Goal: Information Seeking & Learning: Learn about a topic

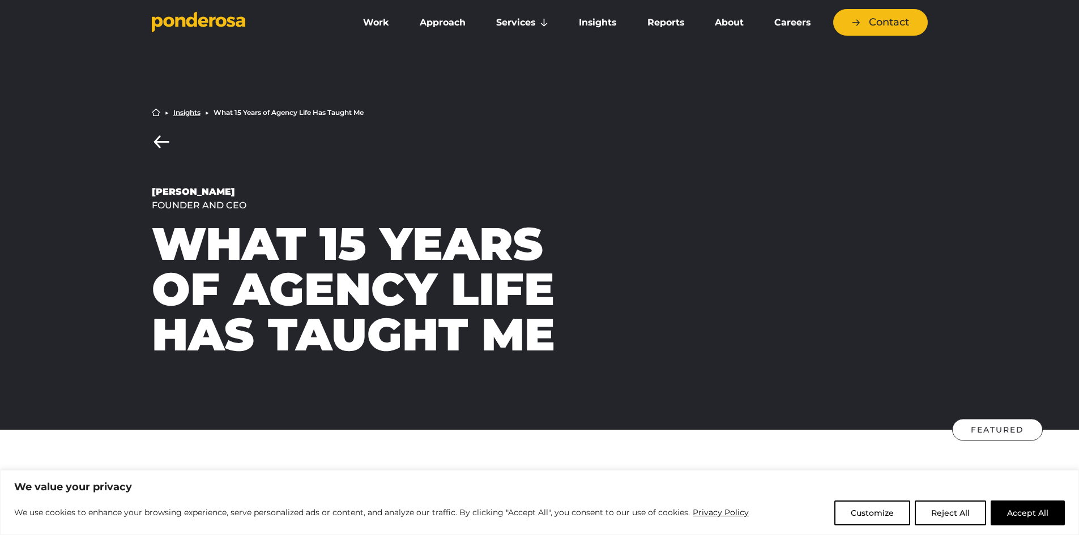
scroll to position [377, 0]
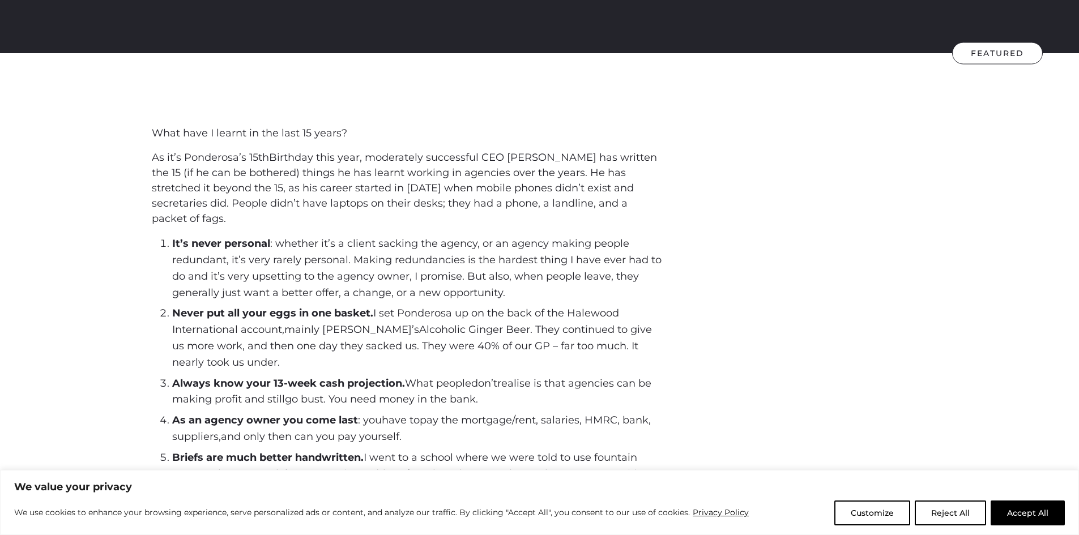
click at [348, 263] on span "It’s never personal : whether it’s a client sacking the agency, or an agency ma…" at bounding box center [417, 267] width 490 height 61
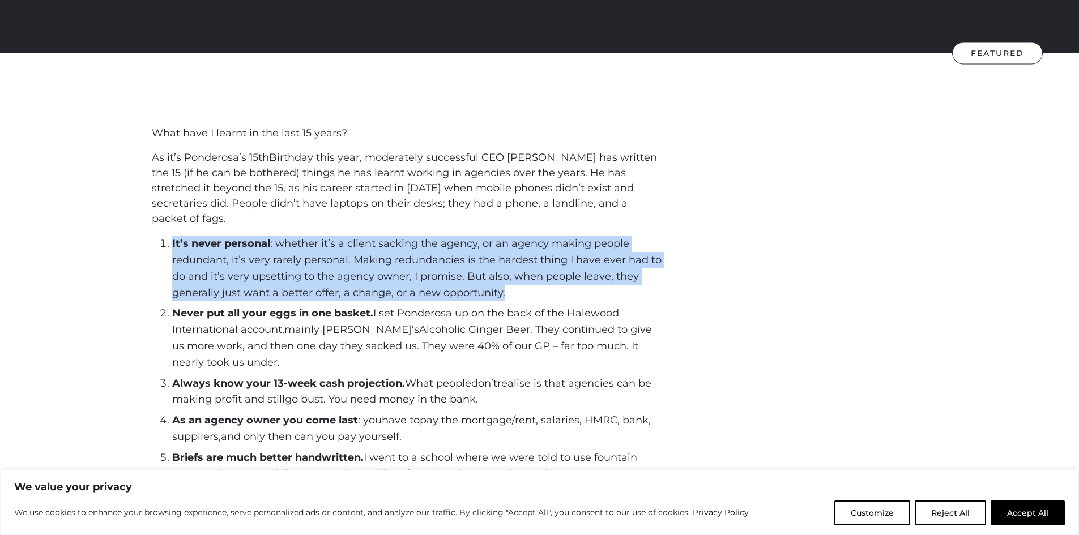
click at [348, 263] on span "It’s never personal : whether it’s a client sacking the agency, or an agency ma…" at bounding box center [417, 267] width 490 height 61
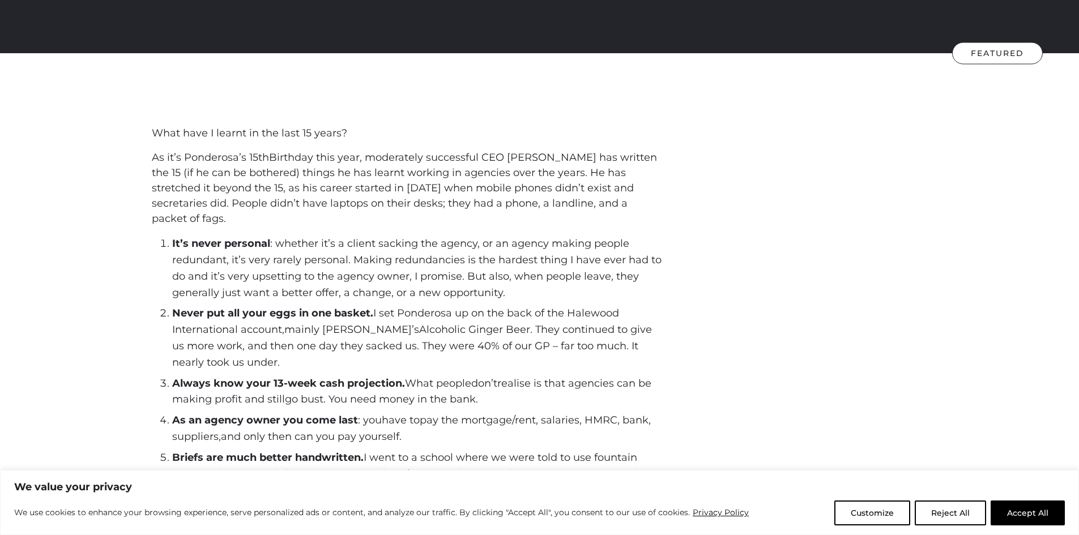
click at [437, 335] on span "Alcoholic Ginger Beer. They continued to give us more work, and then one day th…" at bounding box center [412, 346] width 480 height 45
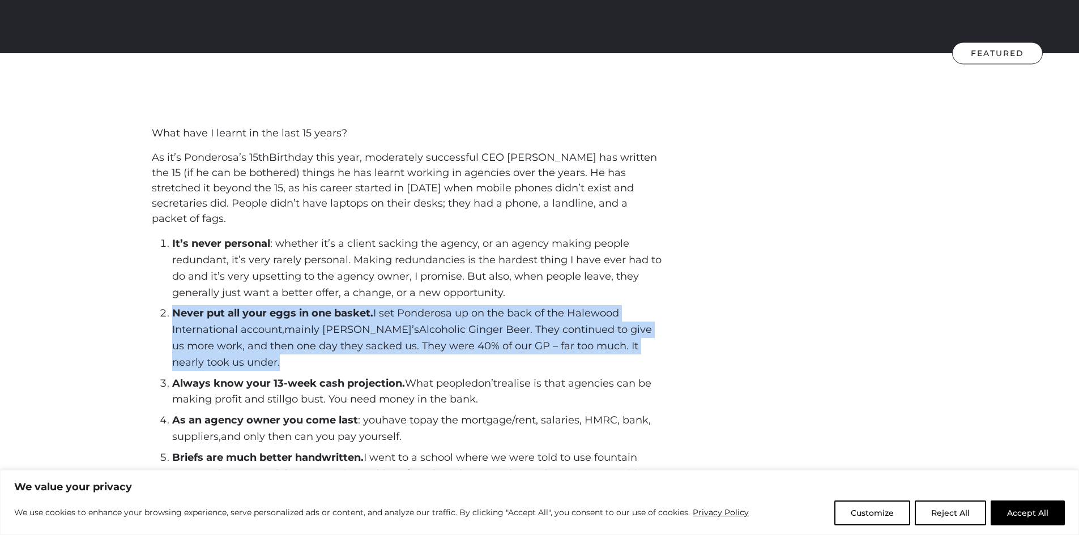
click at [437, 335] on span "Alcoholic Ginger Beer. They continued to give us more work, and then one day th…" at bounding box center [412, 346] width 480 height 45
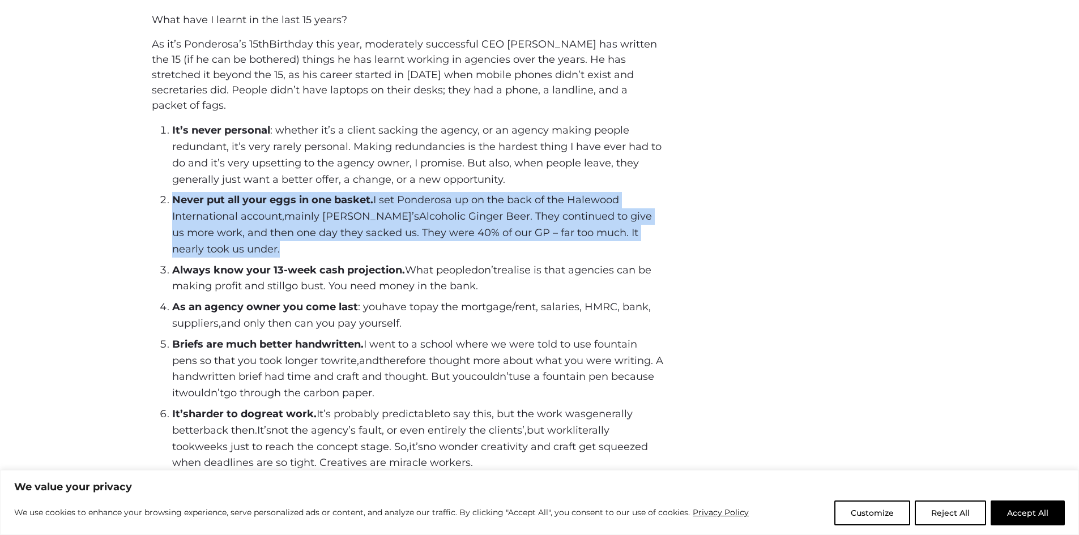
scroll to position [491, 0]
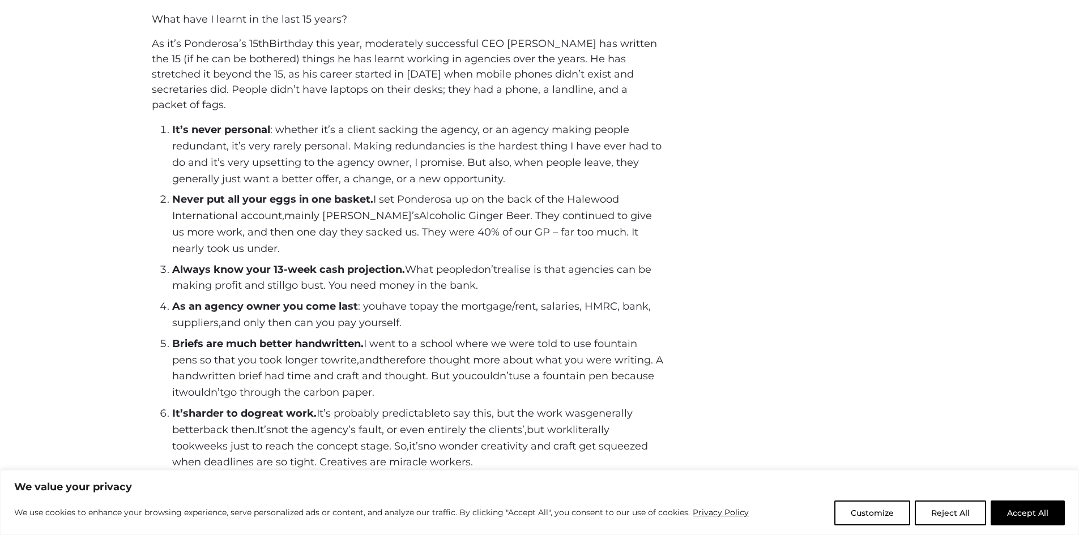
click at [364, 273] on strong "Always know your 13-week cash projection." at bounding box center [288, 269] width 233 height 12
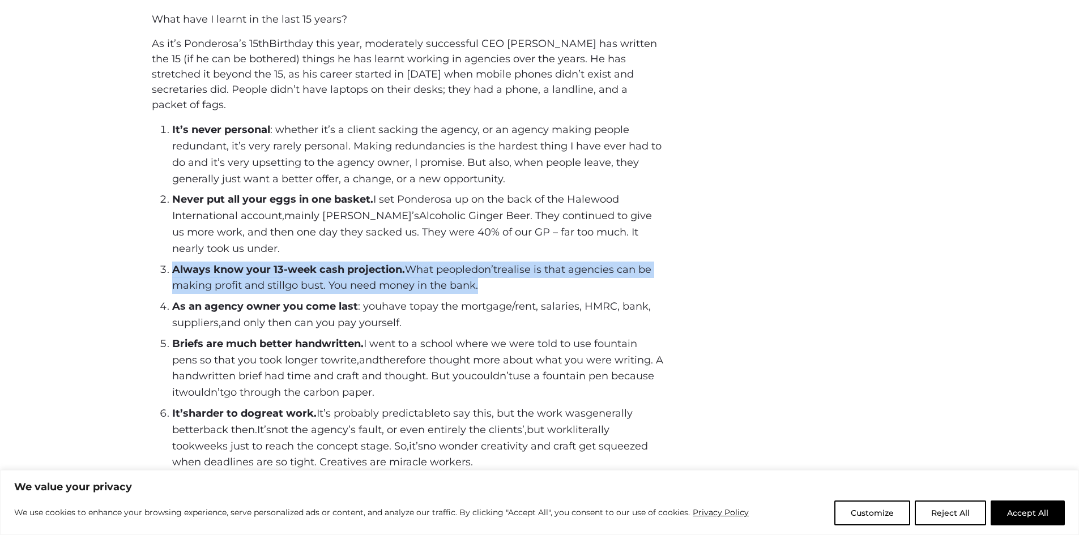
click at [364, 273] on strong "Always know your 13-week cash projection." at bounding box center [288, 269] width 233 height 12
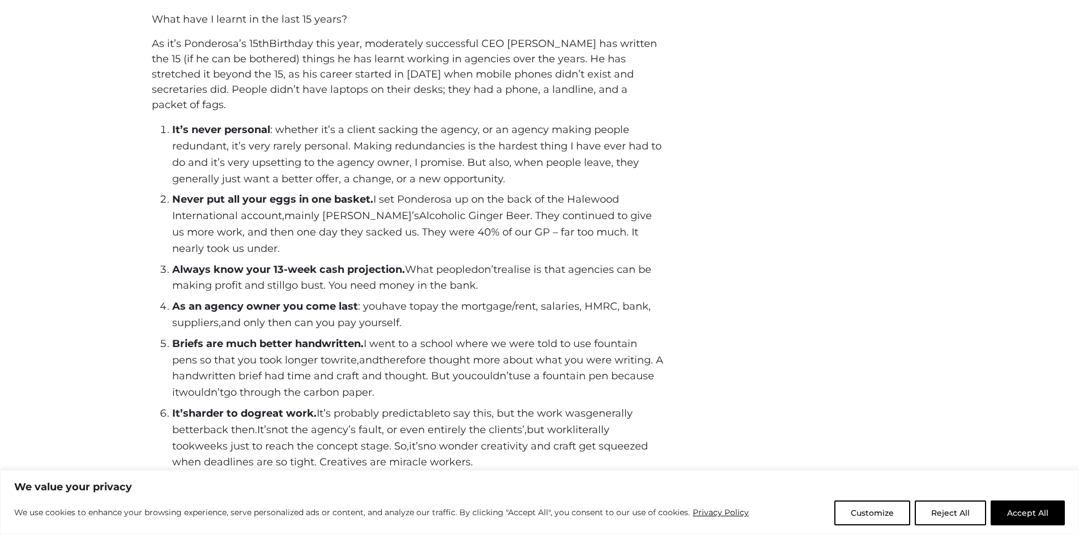
click at [526, 301] on span "rent, salaries, HMRC, bank, suppliers" at bounding box center [411, 314] width 479 height 29
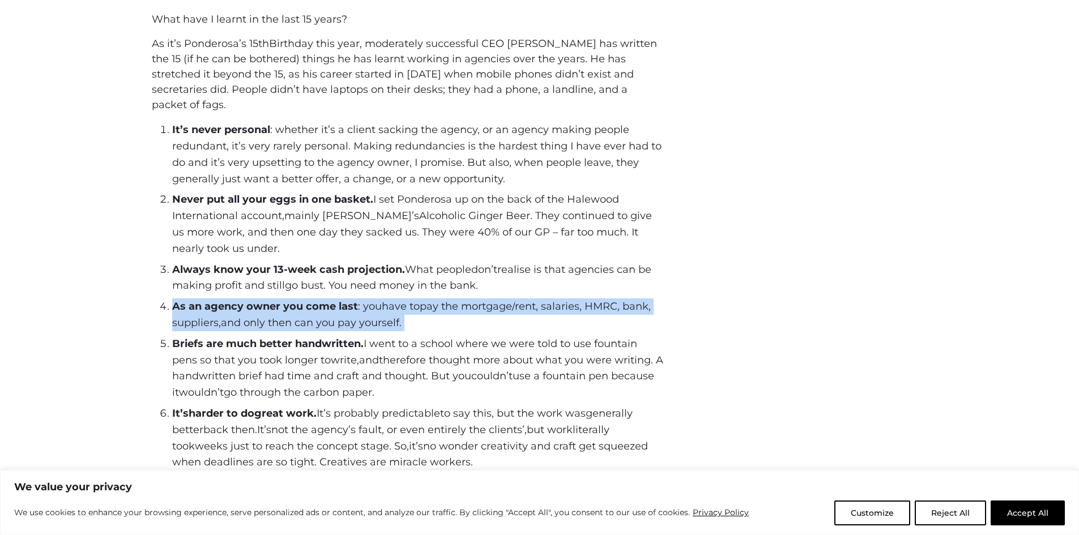
click at [526, 301] on span "rent, salaries, HMRC, bank, suppliers" at bounding box center [411, 314] width 479 height 29
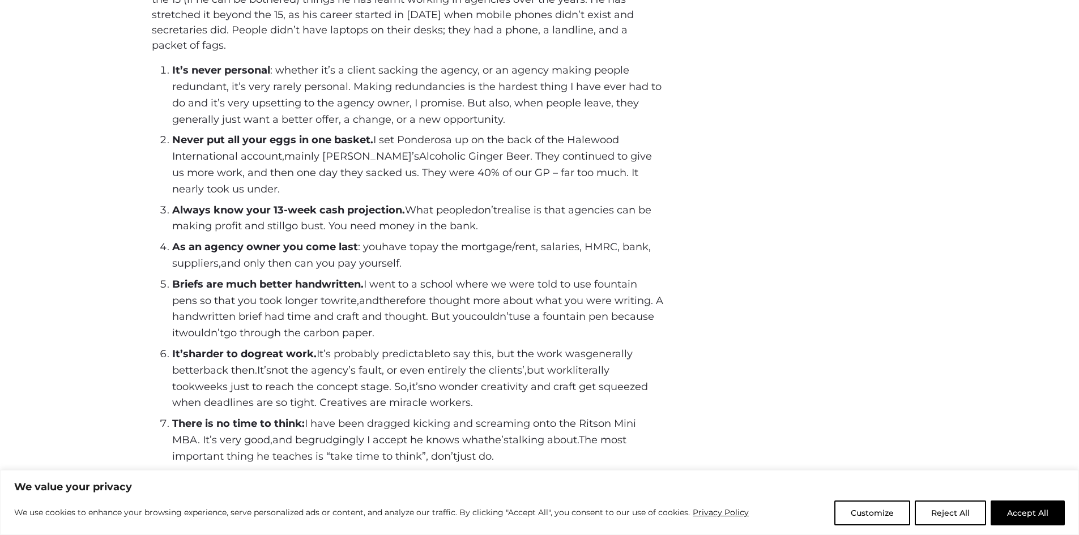
click at [423, 304] on span "therefore thought more about what you were writing. A handwritten brief had tim…" at bounding box center [417, 309] width 491 height 29
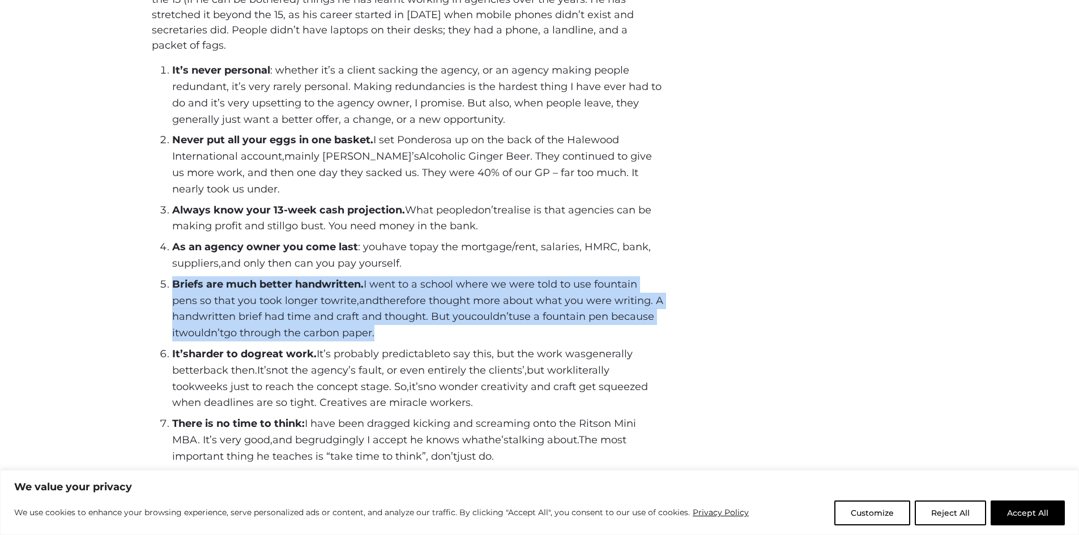
click at [423, 304] on span "therefore thought more about what you were writing. A handwritten brief had tim…" at bounding box center [417, 309] width 491 height 29
click at [419, 304] on span "therefore thought more about what you were writing. A handwritten brief had tim…" at bounding box center [417, 309] width 491 height 29
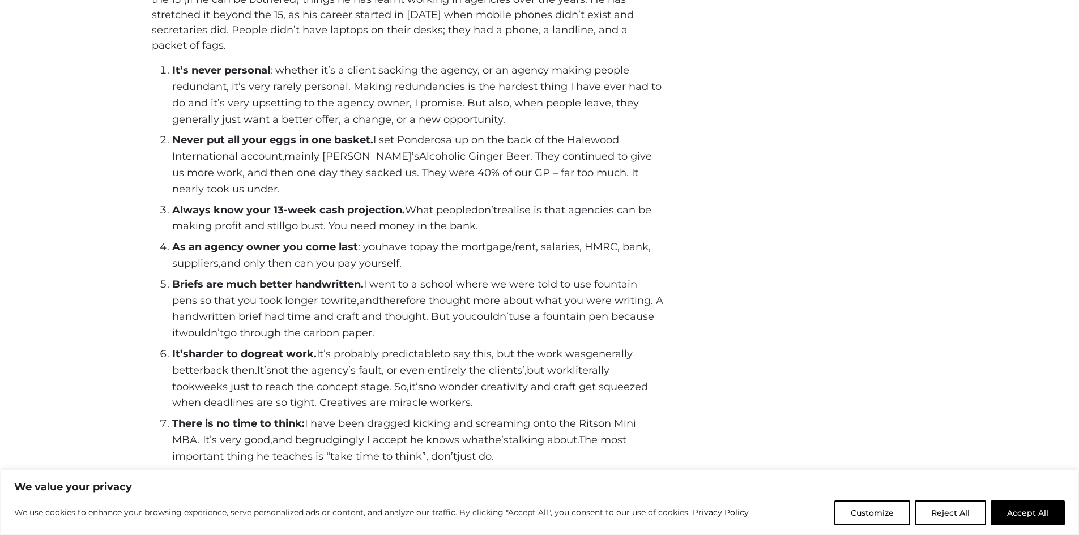
click at [419, 304] on span "therefore thought more about what you were writing. A handwritten brief had tim…" at bounding box center [417, 309] width 491 height 29
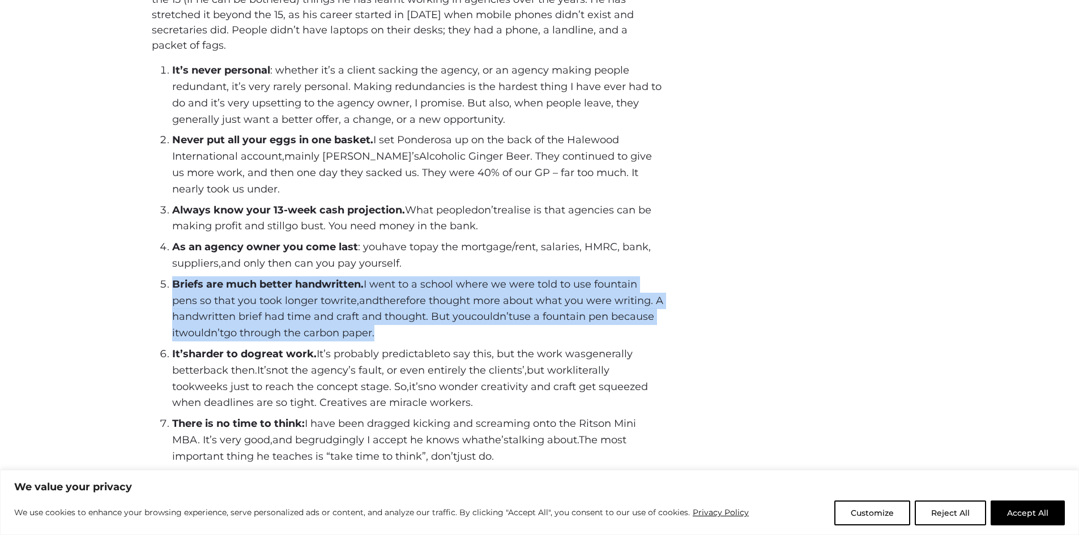
click at [419, 304] on span "therefore thought more about what you were writing. A handwritten brief had tim…" at bounding box center [417, 309] width 491 height 29
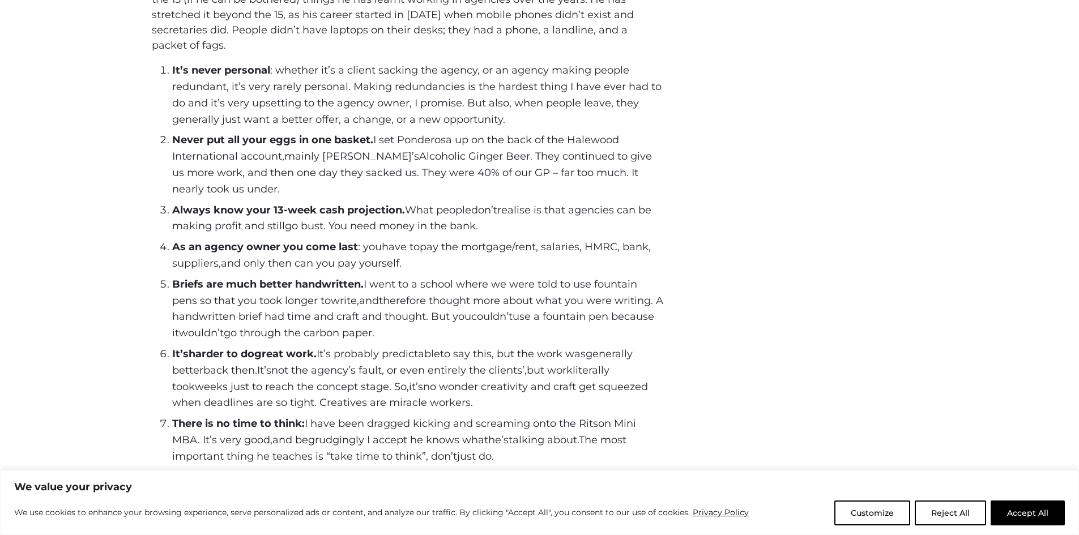
click at [406, 401] on span "no wonder creativity and craft get squeezed when deadlines are so tight. Creati…" at bounding box center [410, 395] width 476 height 29
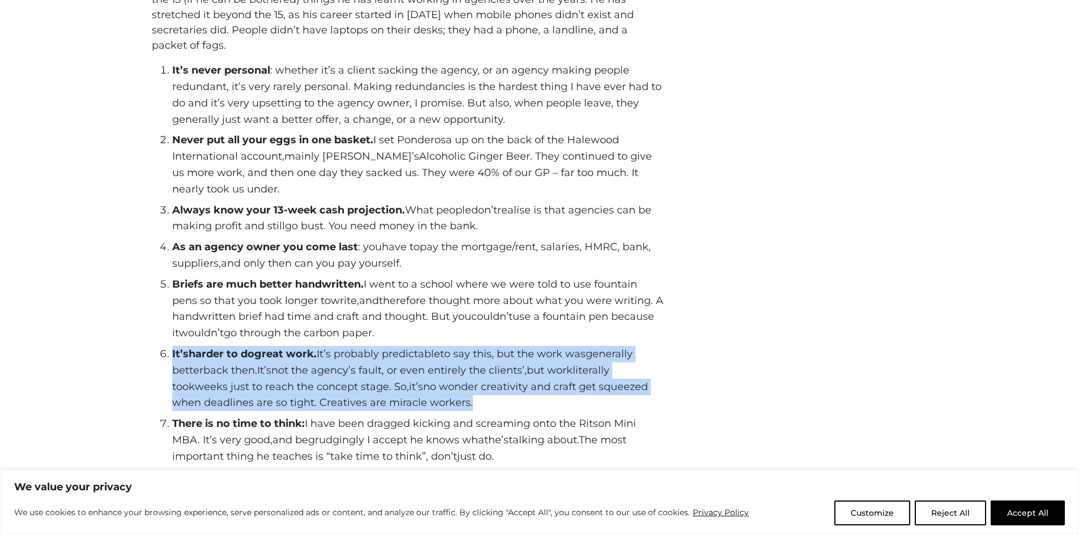
click at [406, 401] on span "no wonder creativity and craft get squeezed when deadlines are so tight. Creati…" at bounding box center [410, 395] width 476 height 29
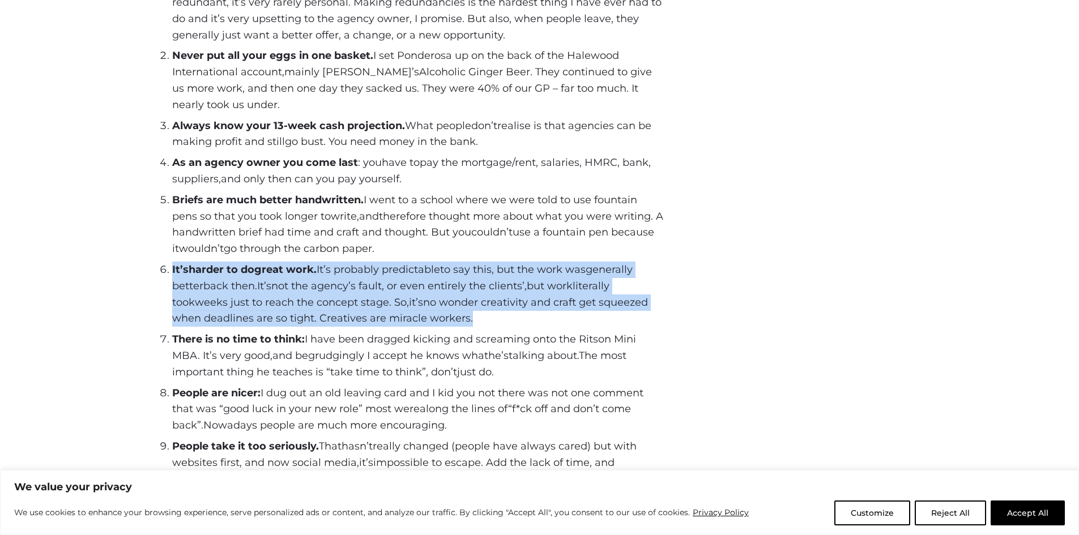
click at [349, 311] on li "It’s harder to do great work . It’s probably predictable to say this, but the w…" at bounding box center [417, 294] width 491 height 65
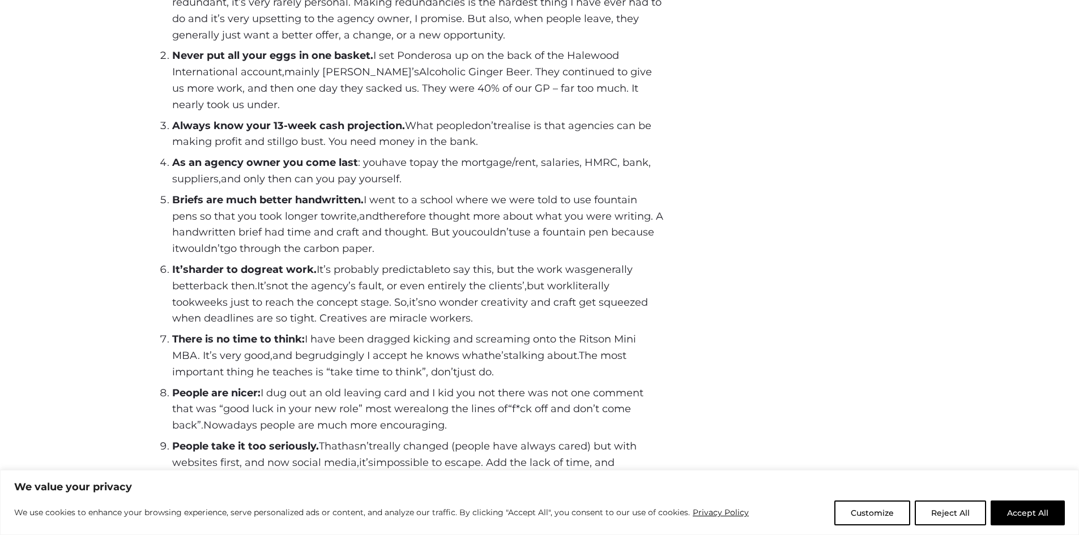
click at [345, 352] on span "and begrudgingly I accept he knows what" at bounding box center [381, 356] width 216 height 12
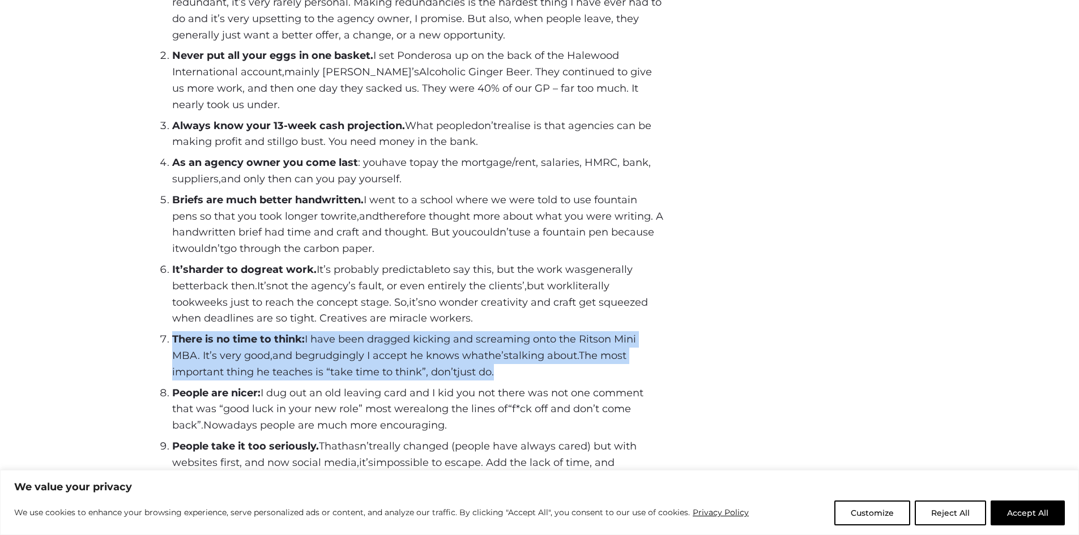
click at [345, 352] on span "and begrudgingly I accept he knows what" at bounding box center [381, 356] width 216 height 12
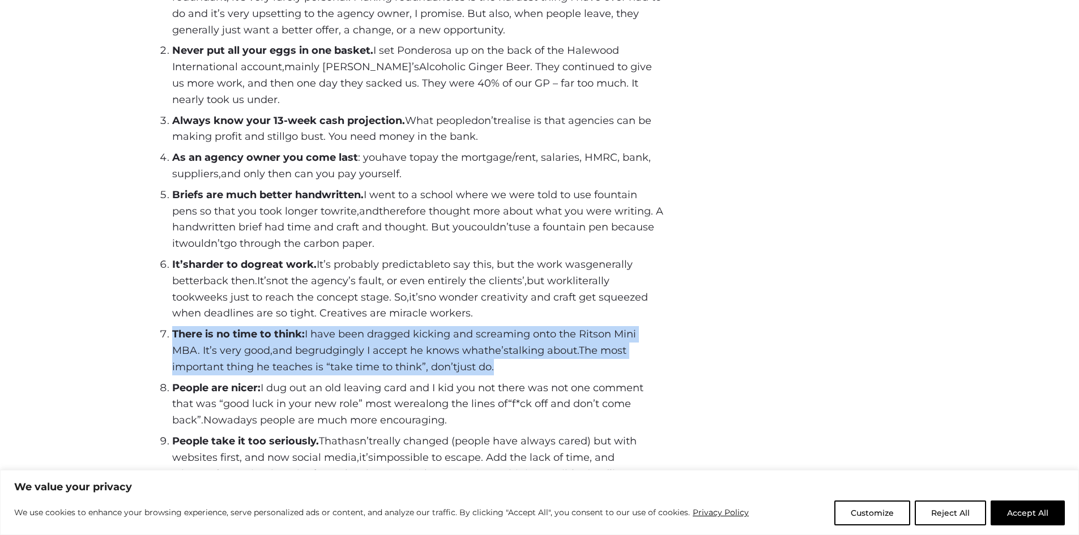
scroll to position [640, 0]
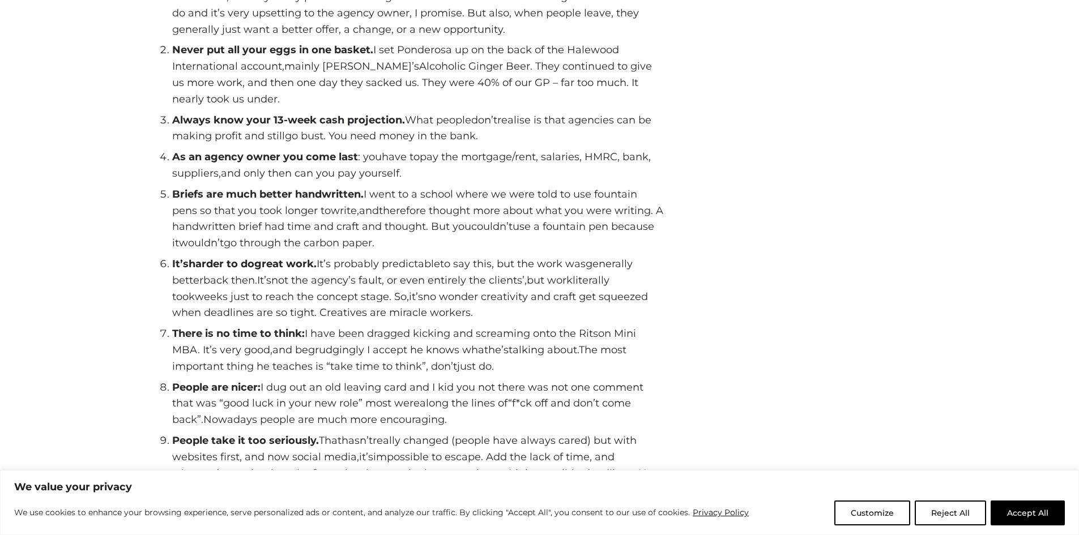
click at [340, 380] on li "People are nicer: I dug out an old leaving card and I kid you not there was not…" at bounding box center [417, 404] width 491 height 49
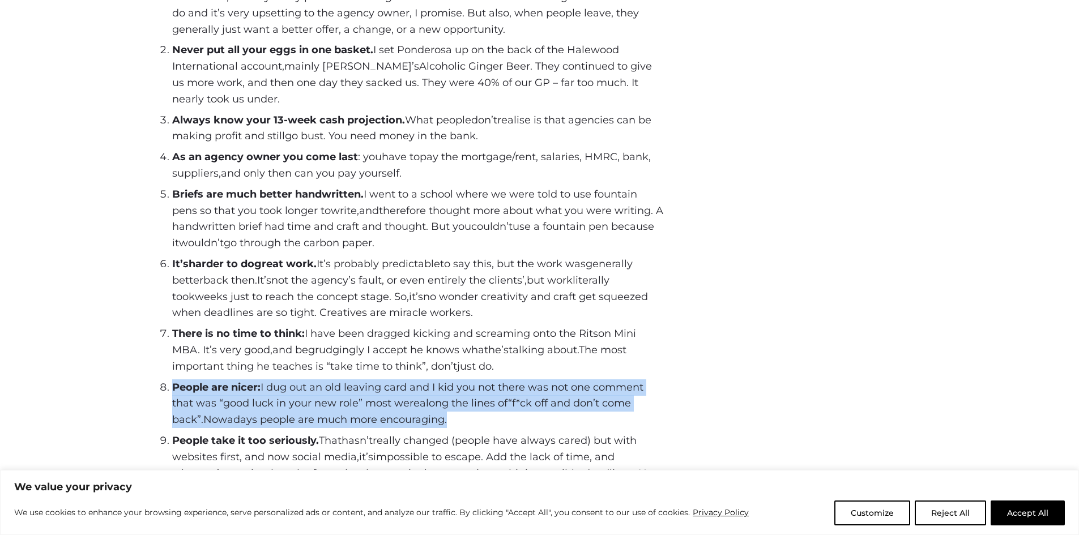
click at [340, 380] on li "People are nicer: I dug out an old leaving card and I kid you not there was not…" at bounding box center [417, 404] width 491 height 49
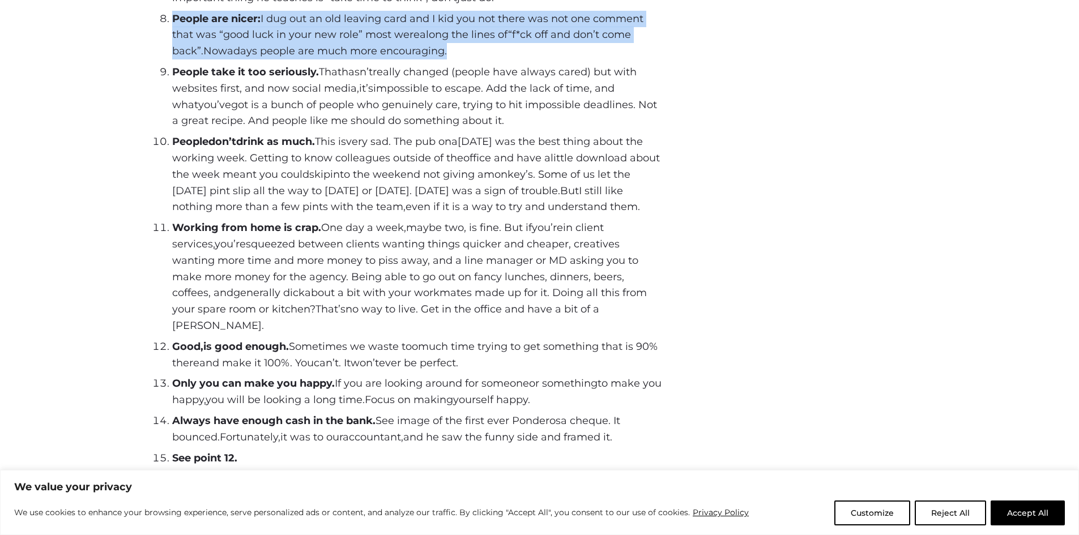
scroll to position [1013, 0]
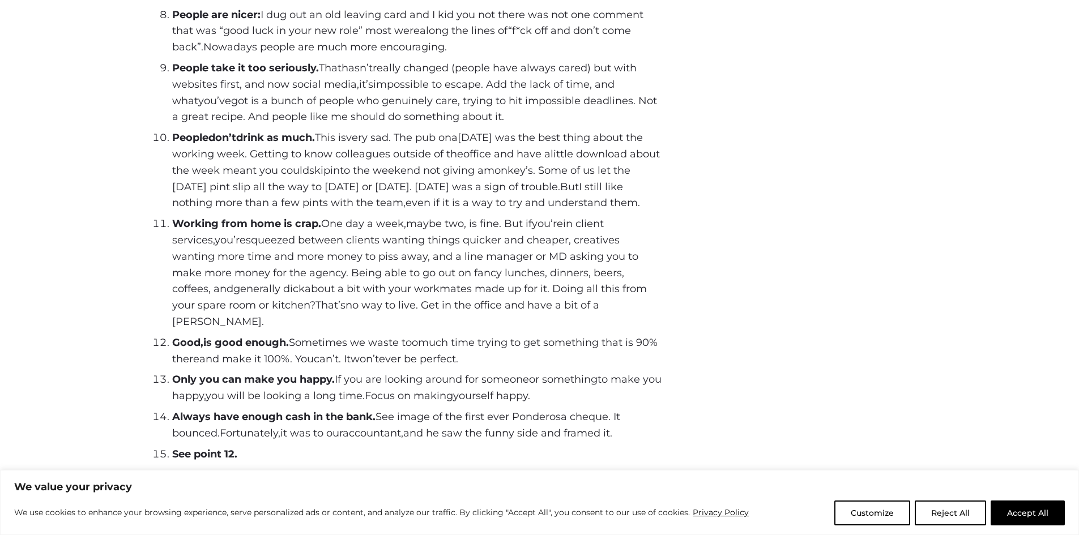
click at [469, 96] on span "got is a bunch of people who genuinely care, trying to hit impossible deadlines…" at bounding box center [414, 109] width 485 height 29
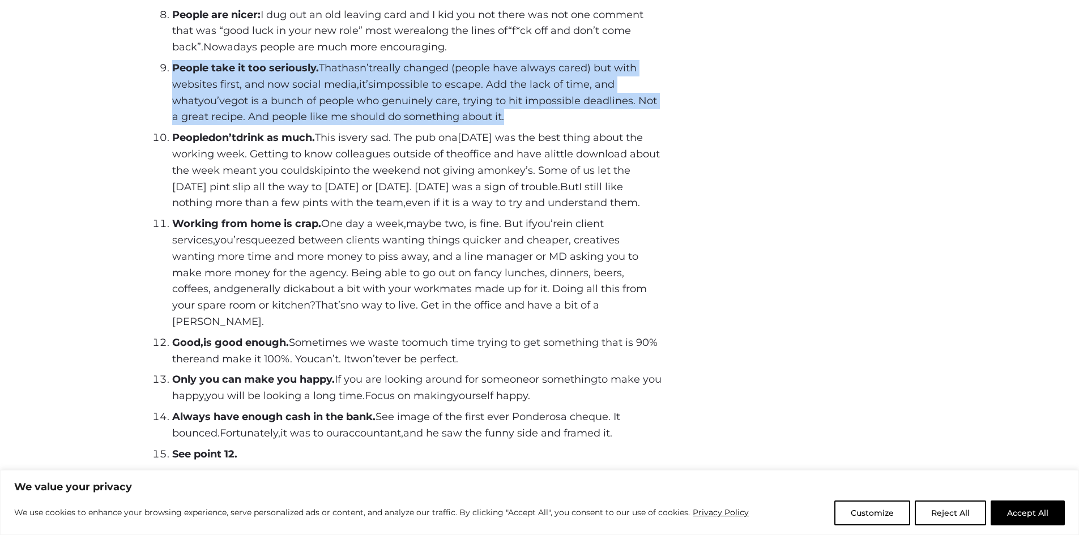
click at [469, 96] on span "got is a bunch of people who genuinely care, trying to hit impossible deadlines…" at bounding box center [414, 109] width 485 height 29
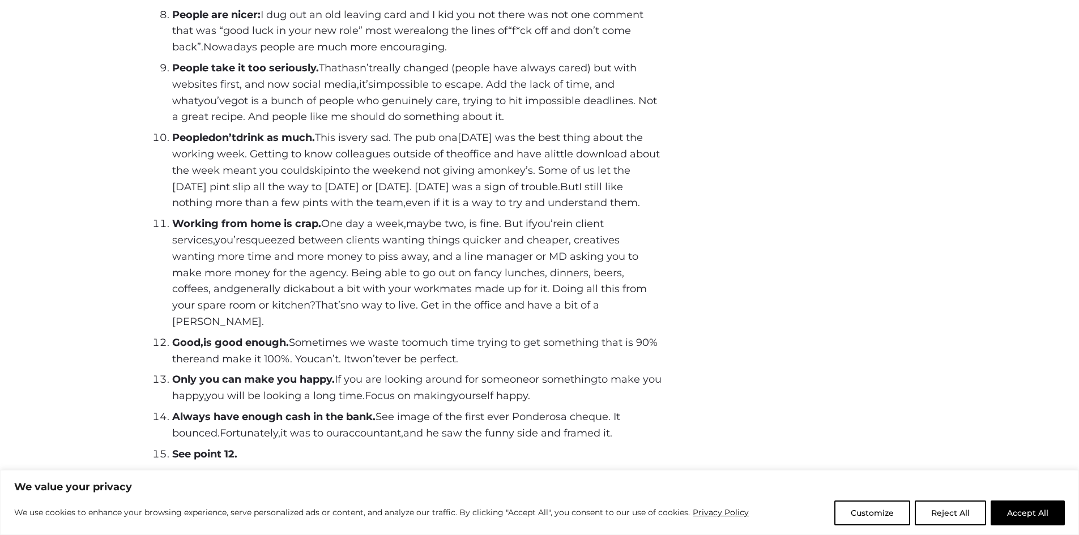
click at [474, 198] on span "even if it is a way to try and understand them" at bounding box center [522, 203] width 232 height 12
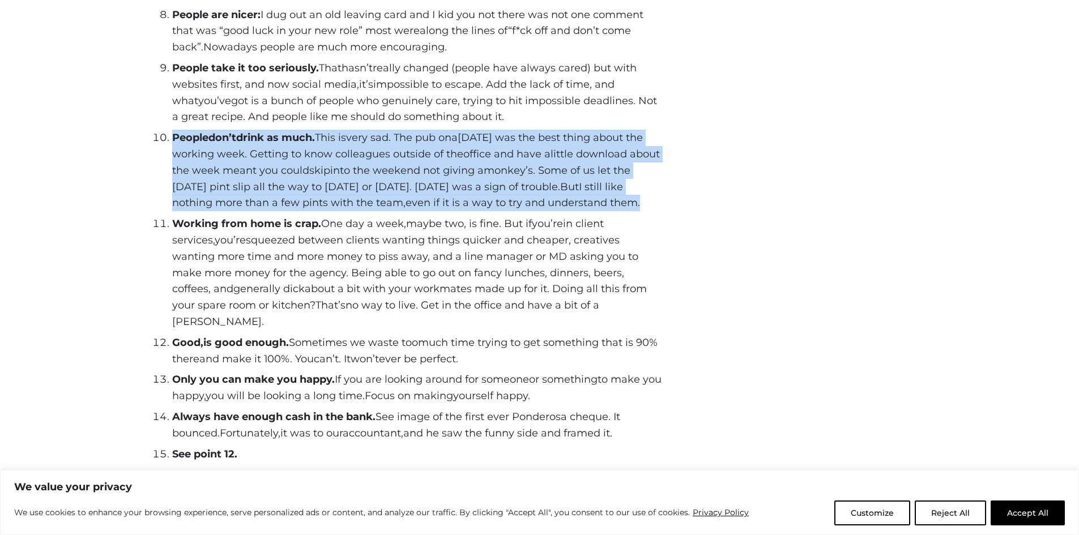
click at [474, 198] on span "even if it is a way to try and understand them" at bounding box center [522, 203] width 232 height 12
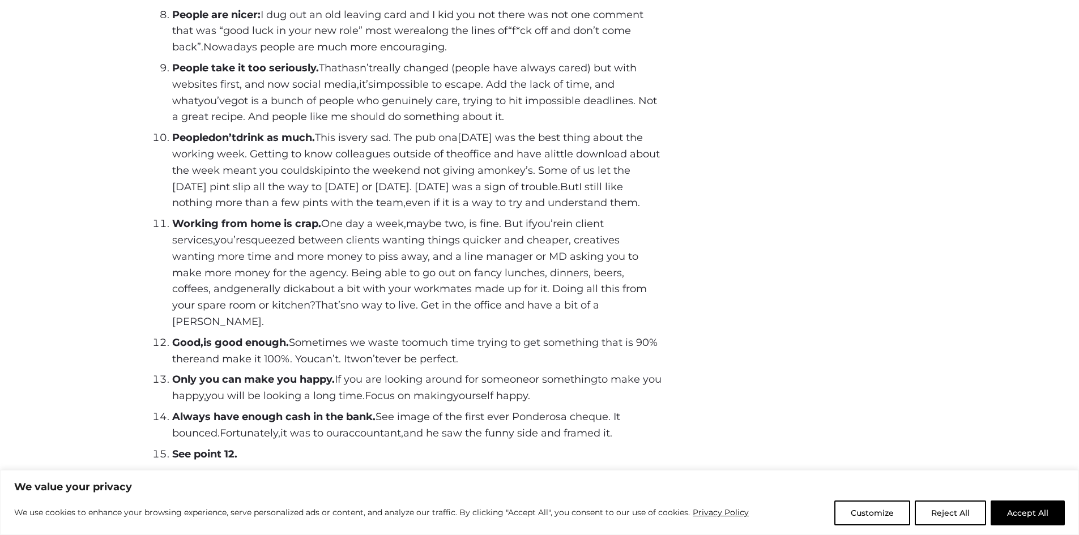
click at [424, 239] on span "squeezed between clients wanting things quicker and cheaper, creatives wanting …" at bounding box center [405, 264] width 466 height 61
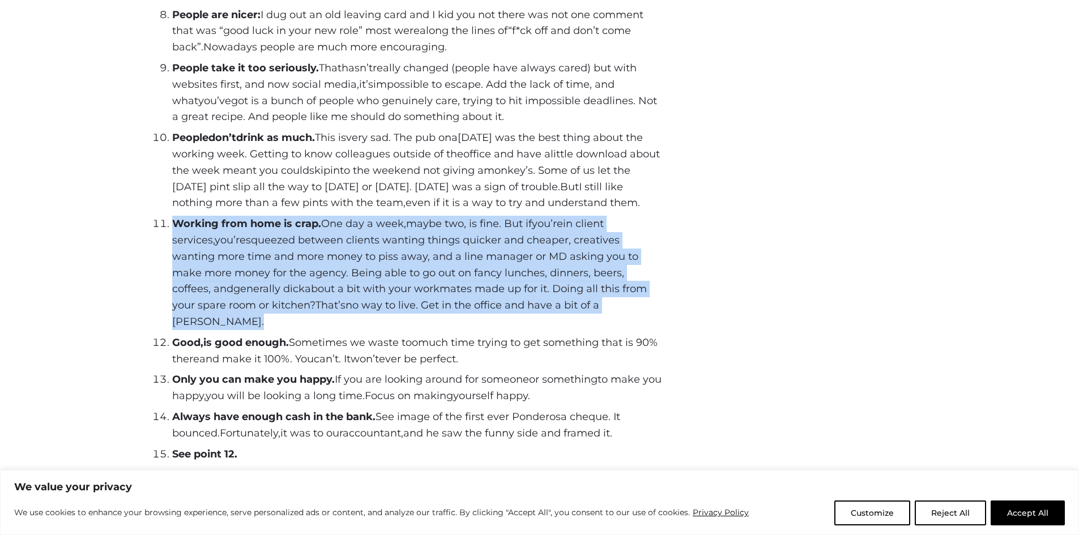
click at [424, 239] on span "squeezed between clients wanting things quicker and cheaper, creatives wanting …" at bounding box center [405, 264] width 466 height 61
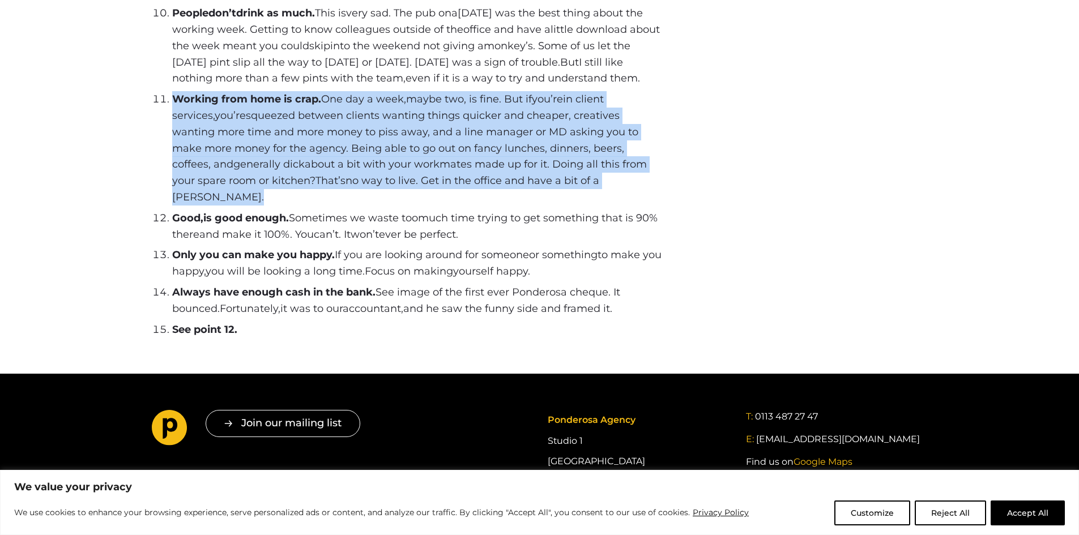
scroll to position [1138, 0]
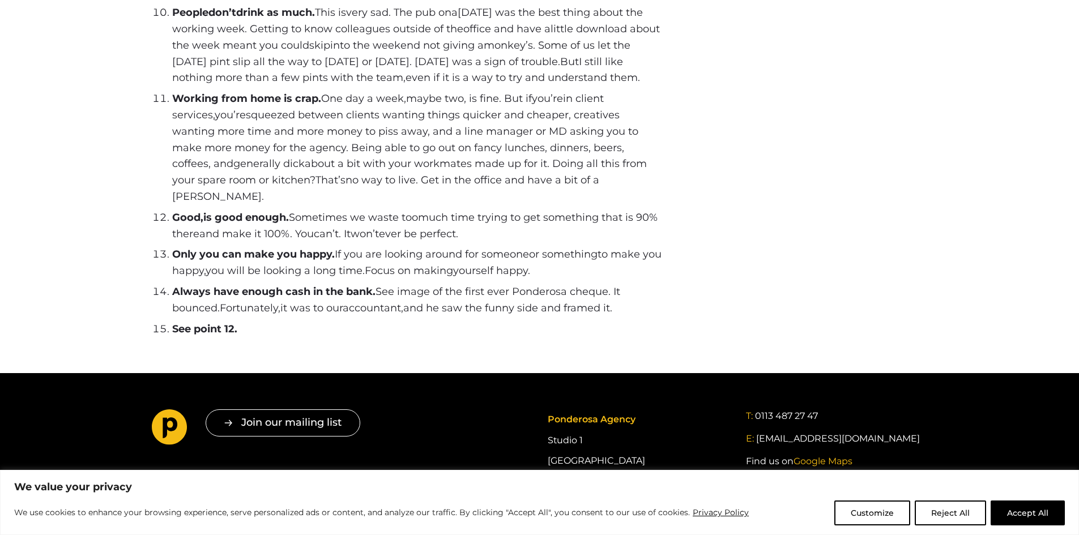
click at [423, 228] on span "ever be perfect" at bounding box center [417, 234] width 77 height 12
